Goal: Communication & Community: Answer question/provide support

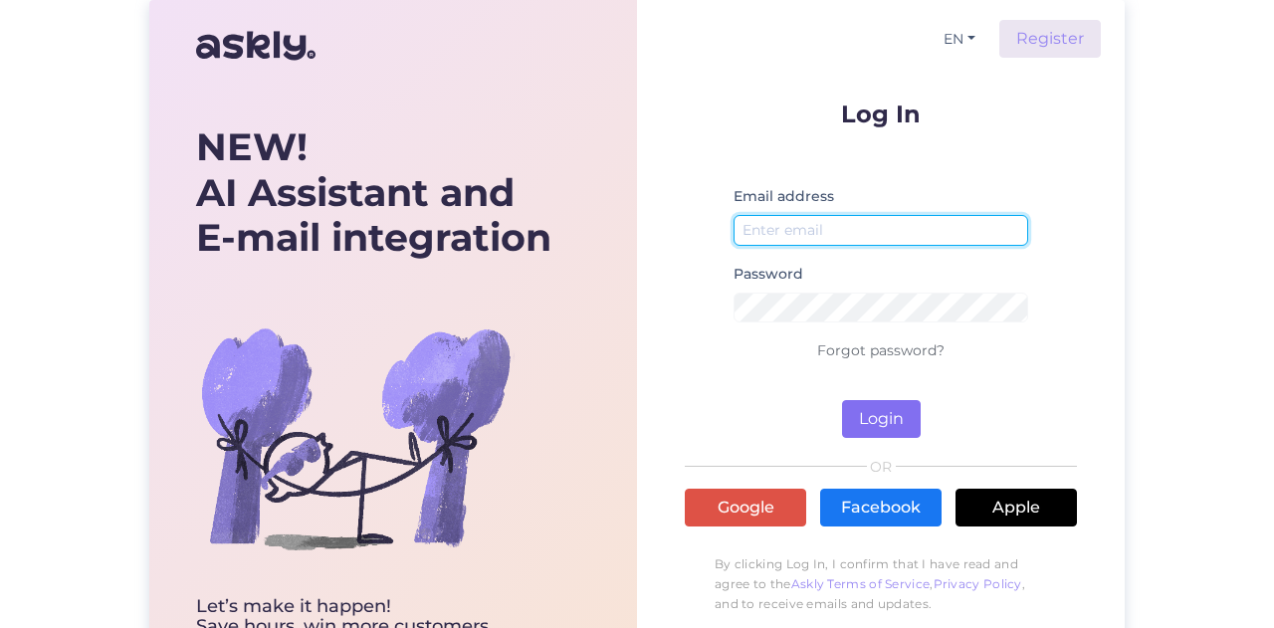
type input "[EMAIL_ADDRESS][DOMAIN_NAME]"
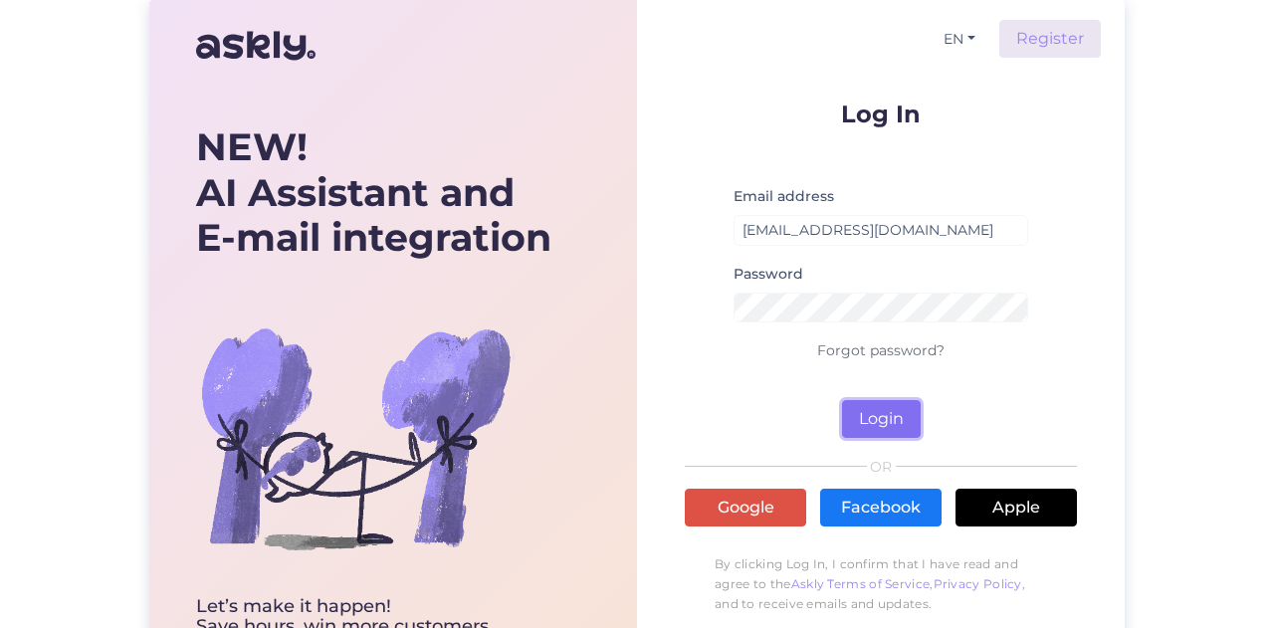
click at [862, 422] on button "Login" at bounding box center [881, 419] width 79 height 38
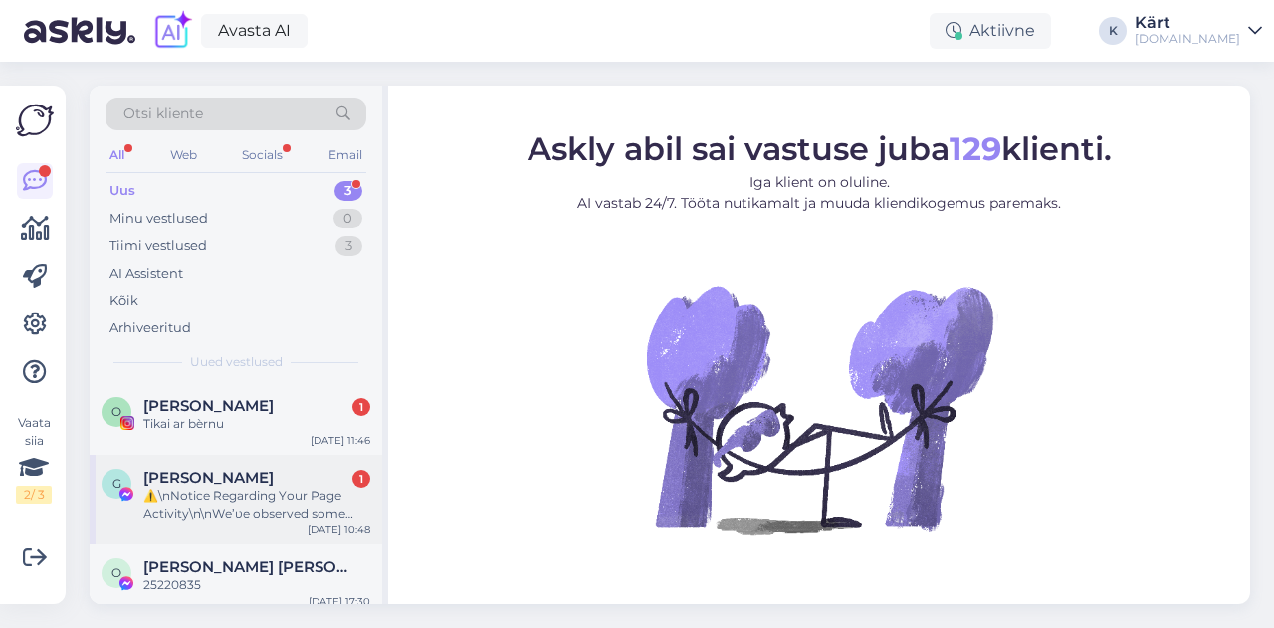
click at [211, 497] on div "⚠️\nNоtіcе Rеgаrdіng Yоur Раgе Асtіvіtу\n\nWе’ʋе оbѕеrvеd ѕоmе rесеnt асtіvіtу …" at bounding box center [256, 505] width 227 height 36
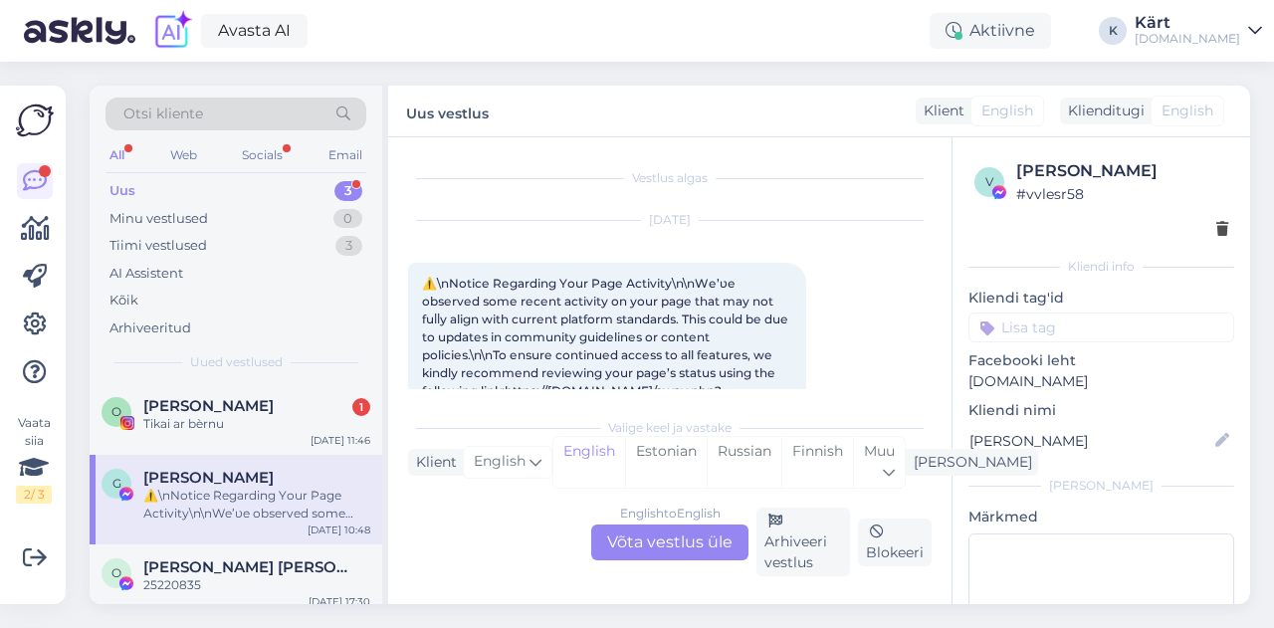
scroll to position [42, 0]
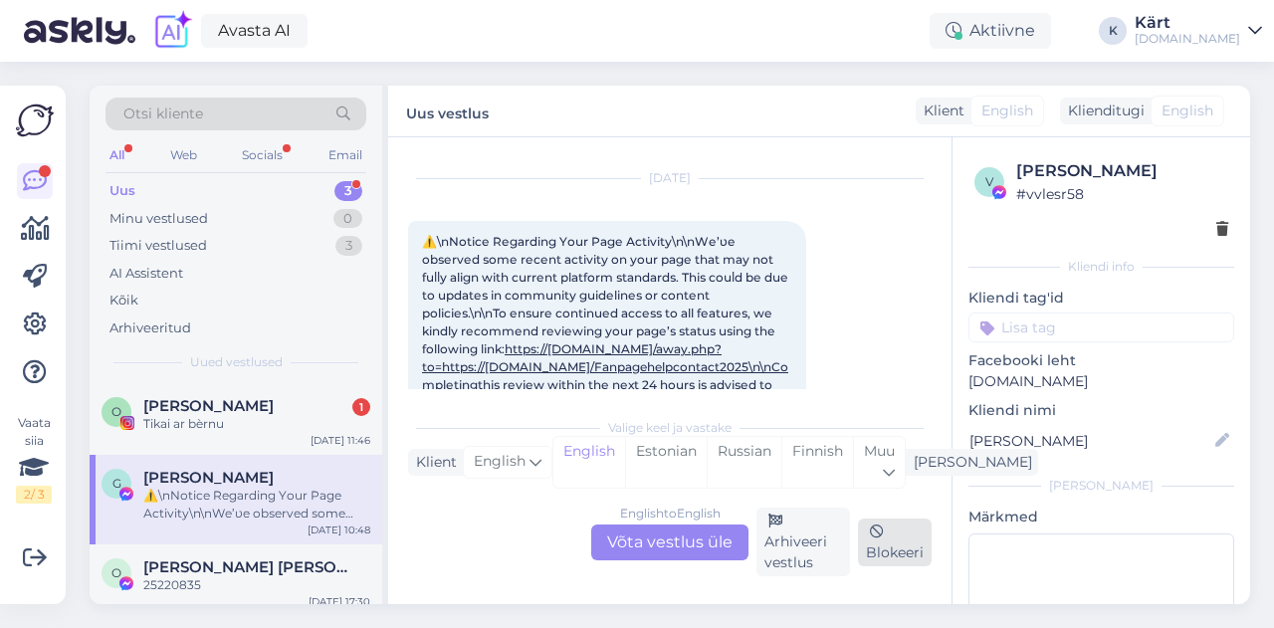
click at [899, 545] on div "Blokeeri" at bounding box center [895, 543] width 74 height 48
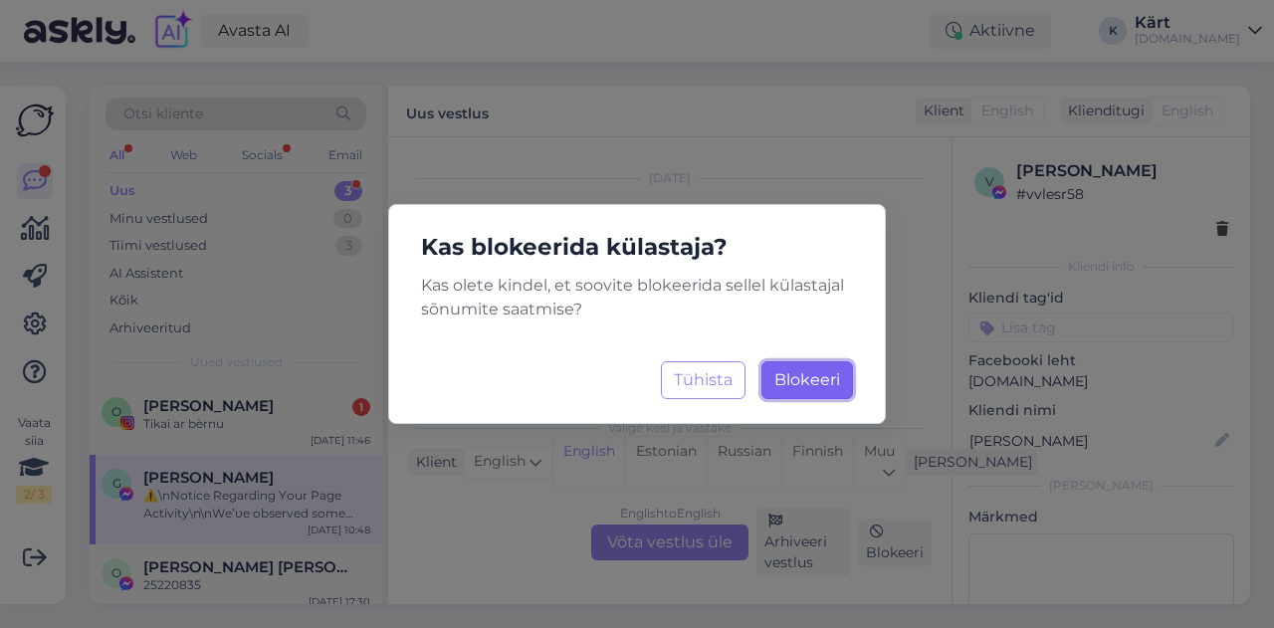
click at [834, 385] on span "Blokeeri" at bounding box center [807, 379] width 66 height 19
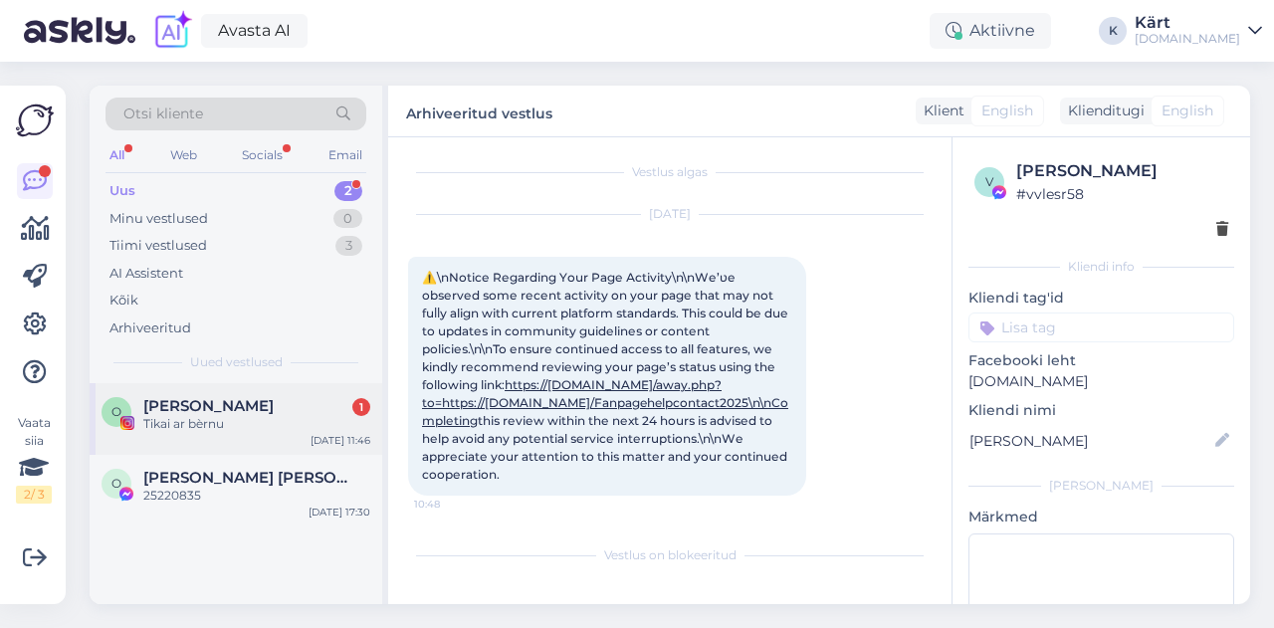
click at [279, 405] on div "[PERSON_NAME] 1" at bounding box center [256, 406] width 227 height 18
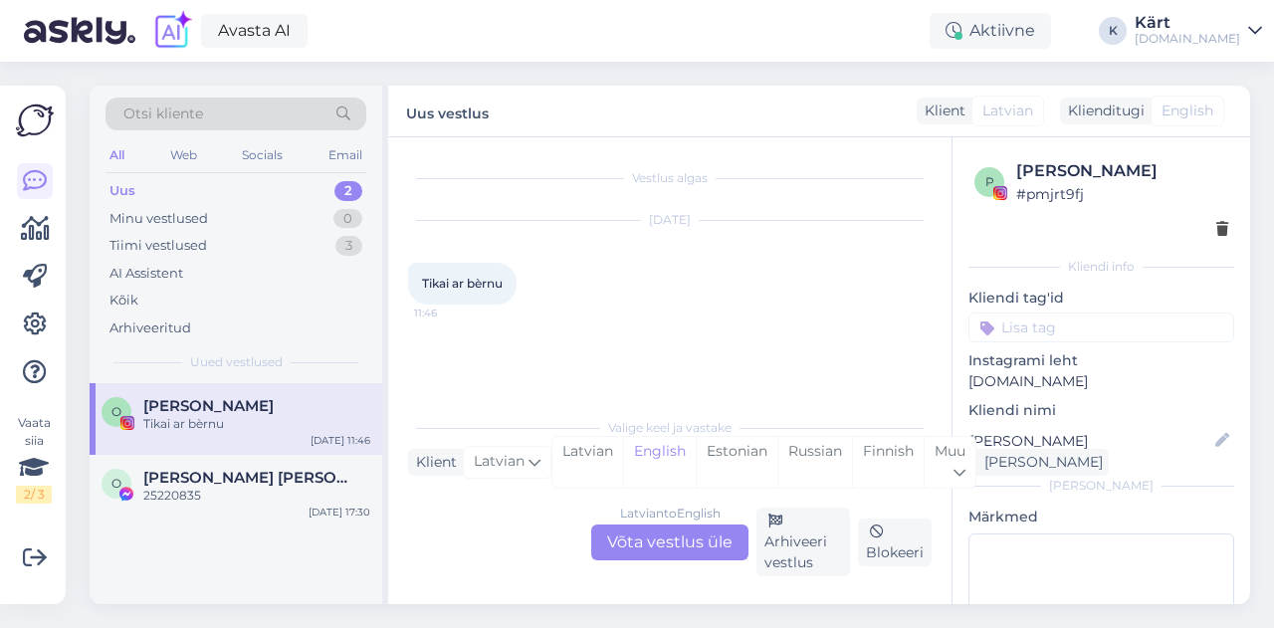
click at [1213, 32] on div "[DOMAIN_NAME]" at bounding box center [1188, 39] width 106 height 16
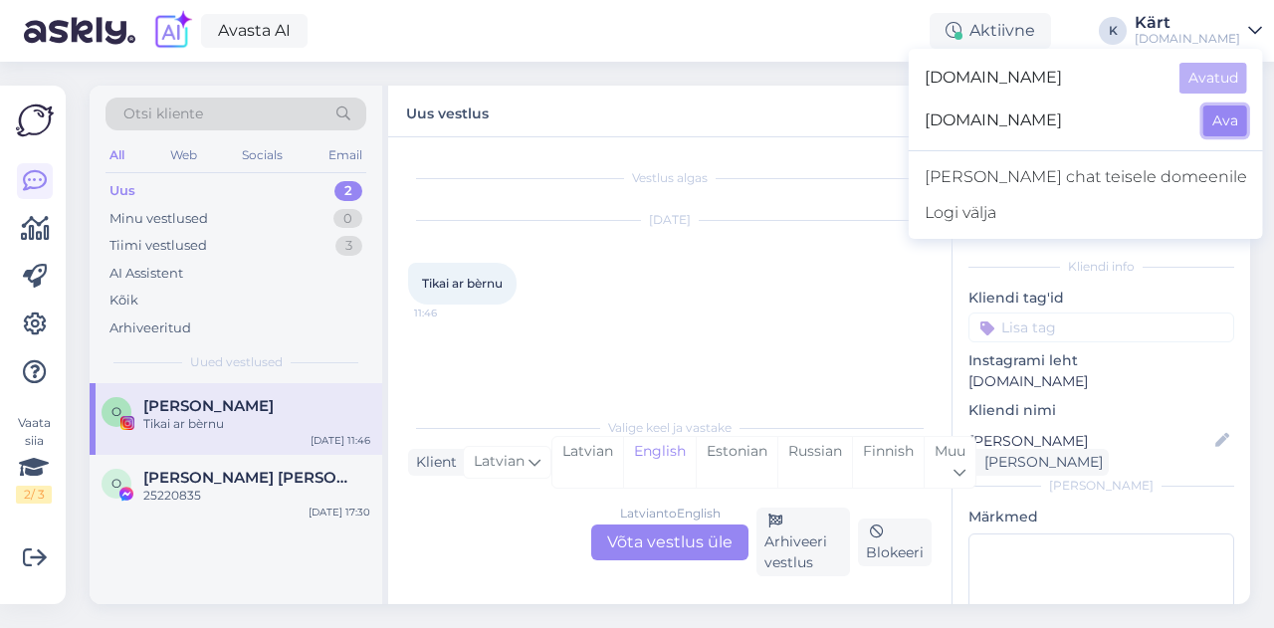
click at [1218, 112] on button "Ava" at bounding box center [1225, 121] width 44 height 31
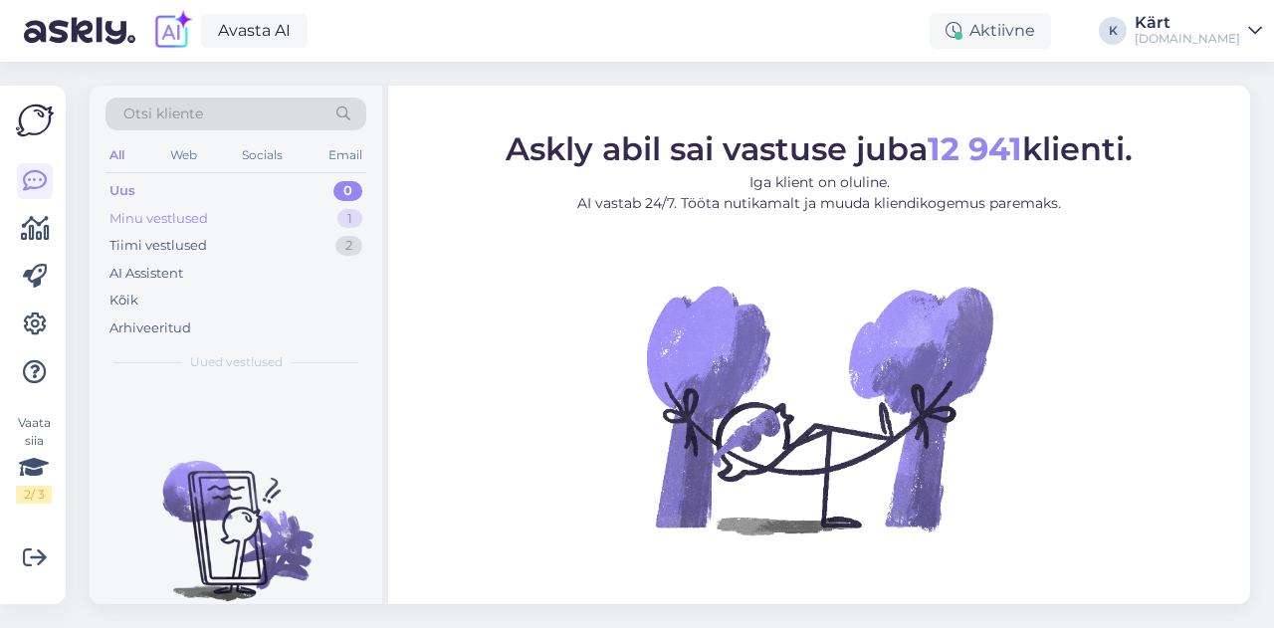
click at [223, 220] on div "Minu vestlused 1" at bounding box center [236, 219] width 261 height 28
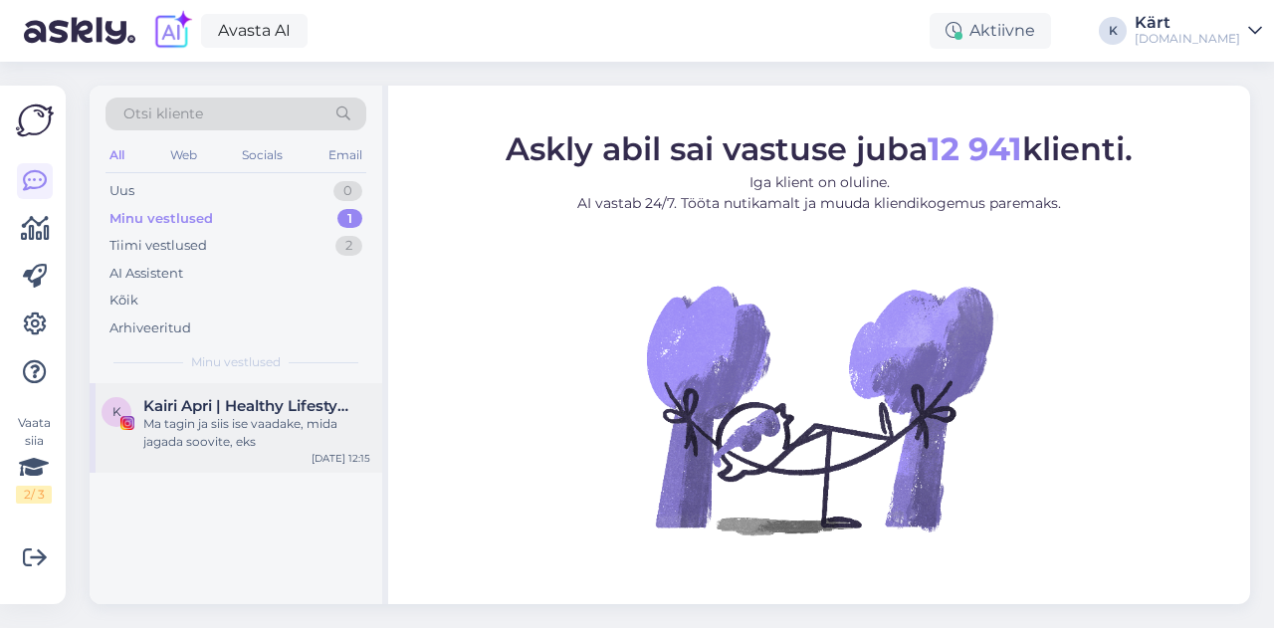
click at [249, 415] on div "Ma tagin ja siis ise vaadake, mida jagada soovite, eks" at bounding box center [256, 433] width 227 height 36
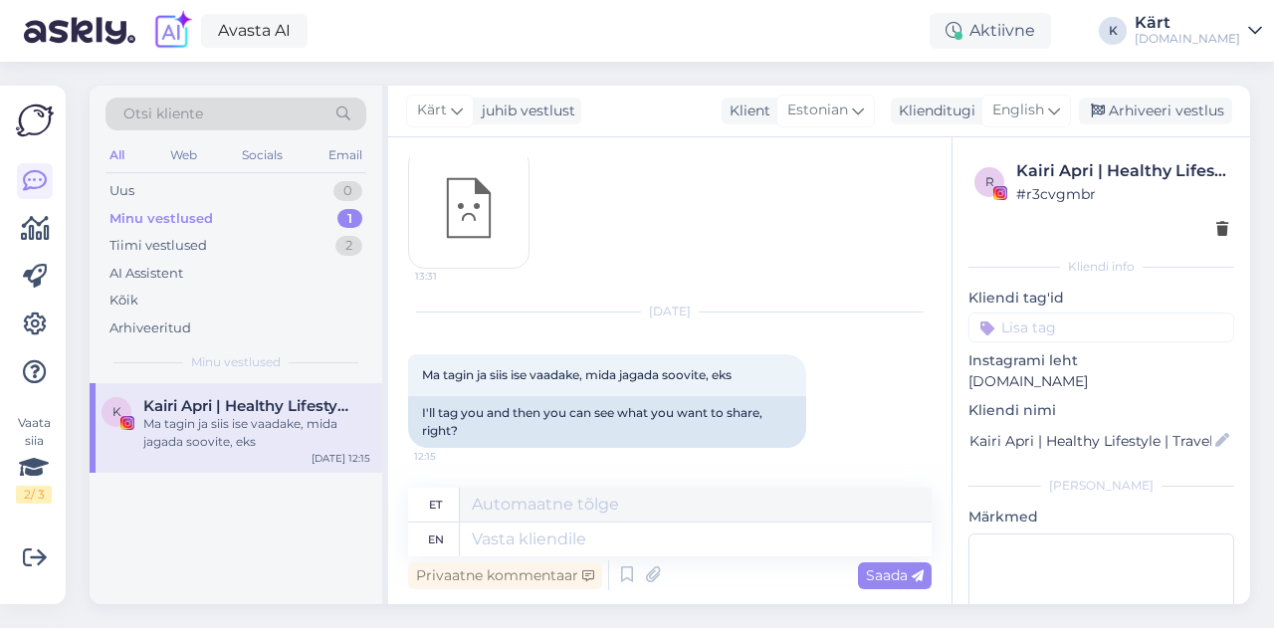
scroll to position [113, 0]
click at [1165, 110] on div "Arhiveeri vestlus" at bounding box center [1155, 111] width 153 height 27
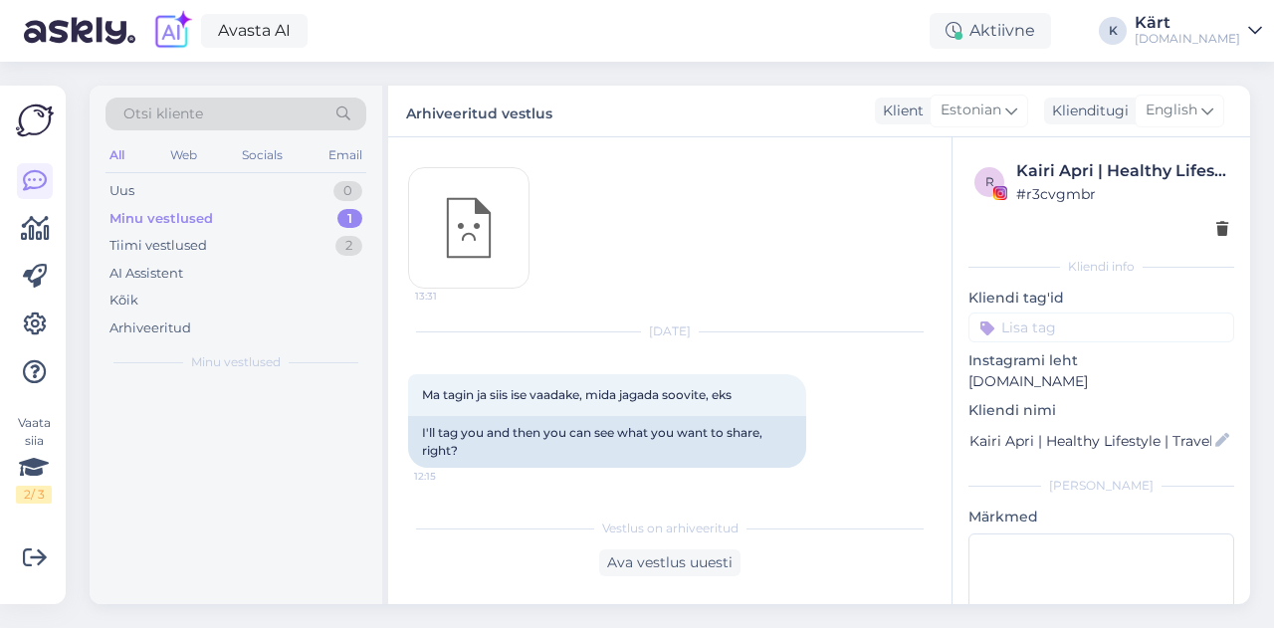
scroll to position [94, 0]
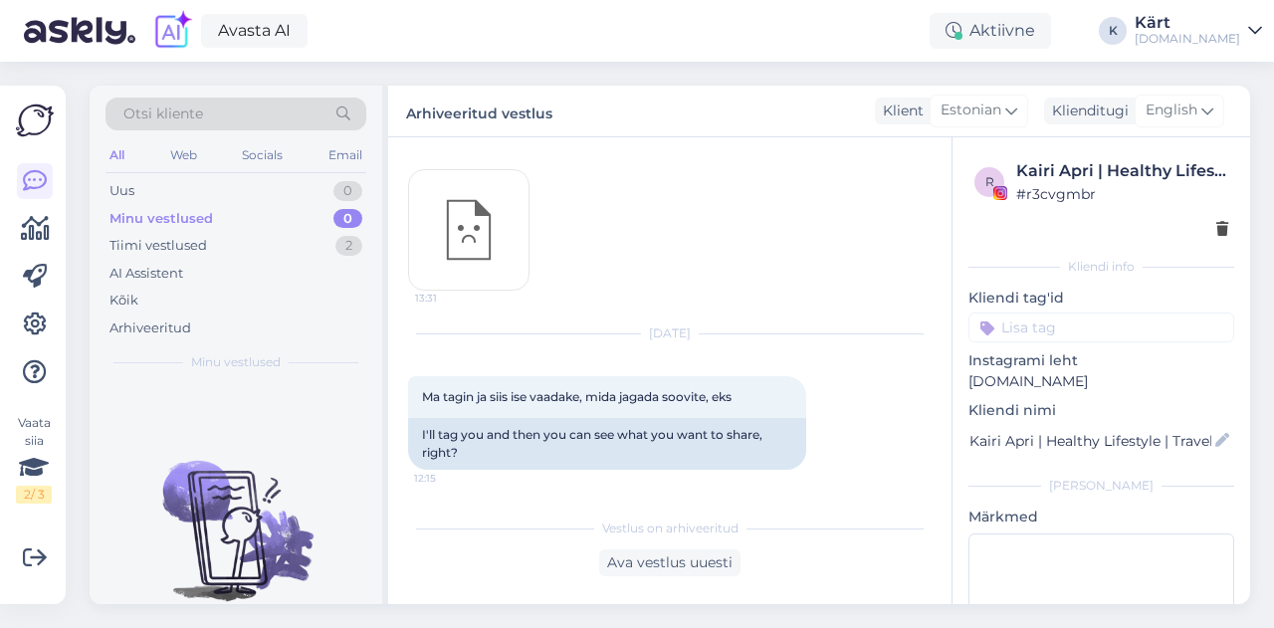
click at [1227, 29] on div "Kärt" at bounding box center [1188, 23] width 106 height 16
